Goal: Transaction & Acquisition: Purchase product/service

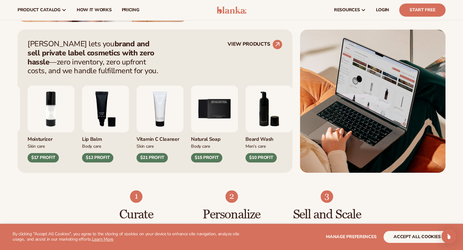
scroll to position [226, 0]
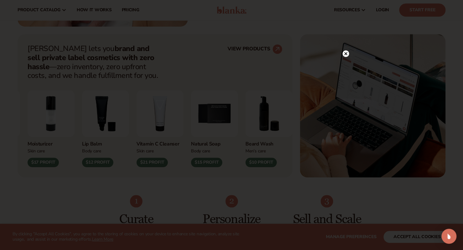
click at [343, 55] on circle at bounding box center [346, 53] width 7 height 7
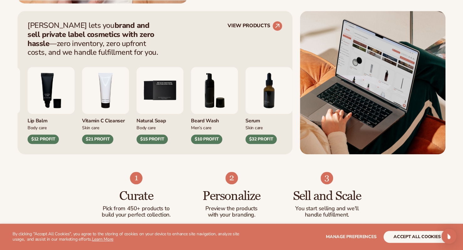
scroll to position [250, 0]
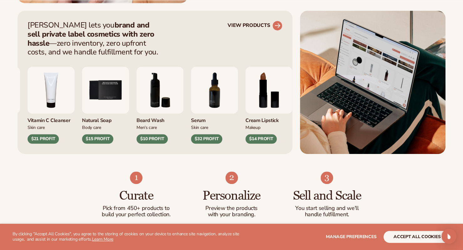
click at [269, 27] on link "VIEW PRODUCTS" at bounding box center [255, 26] width 55 height 10
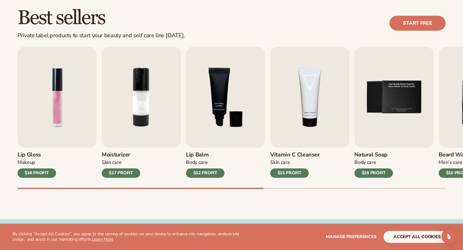
scroll to position [179, 0]
click at [208, 29] on div "Best sellers Private label products to start your beauty and self care line tod…" at bounding box center [232, 23] width 428 height 32
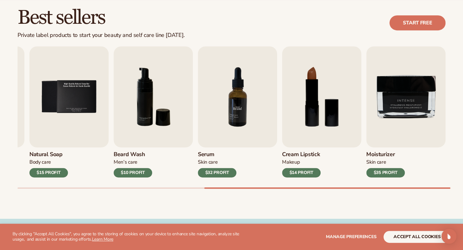
click at [233, 125] on img "7 / 9" at bounding box center [237, 96] width 79 height 101
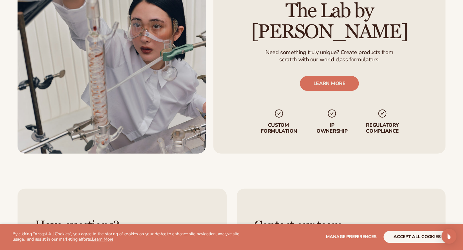
scroll to position [815, 0]
